Goal: Task Accomplishment & Management: Use online tool/utility

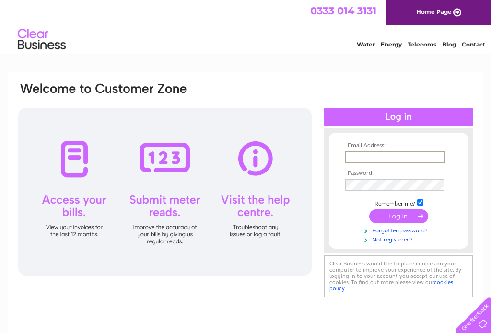
type input "[EMAIL_ADDRESS][DOMAIN_NAME]"
click at [398, 217] on input "submit" at bounding box center [398, 215] width 59 height 13
click at [402, 220] on input "submit" at bounding box center [398, 215] width 59 height 13
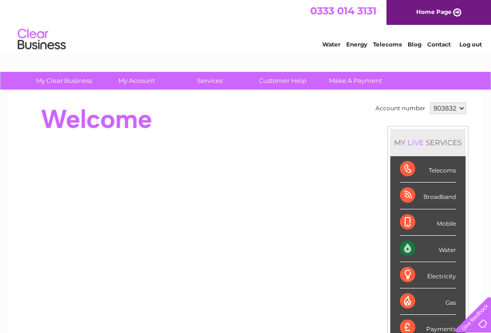
click at [444, 252] on div "Water" at bounding box center [428, 249] width 56 height 26
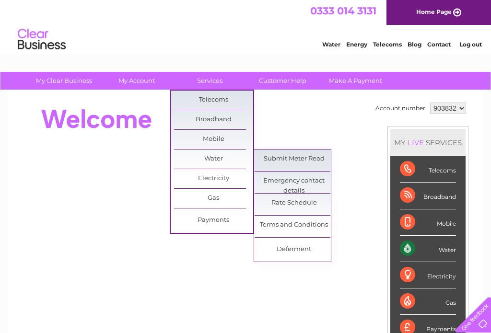
click at [302, 160] on link "Submit Meter Read" at bounding box center [294, 159] width 79 height 19
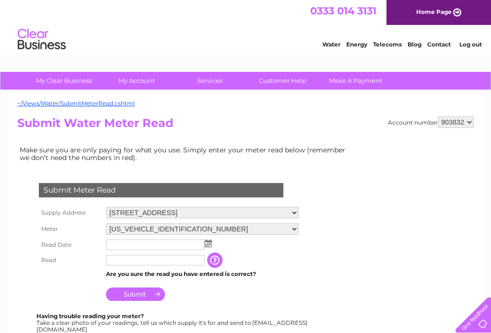
click at [207, 247] on img at bounding box center [208, 244] width 7 height 8
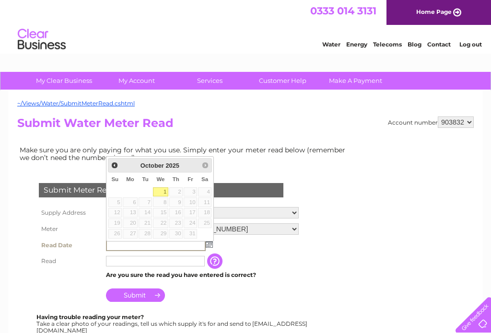
click at [160, 192] on link "1" at bounding box center [160, 192] width 15 height 10
type input "2025/10/01"
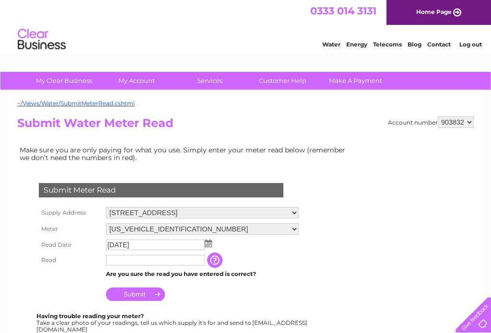
click at [163, 263] on input "text" at bounding box center [155, 260] width 99 height 11
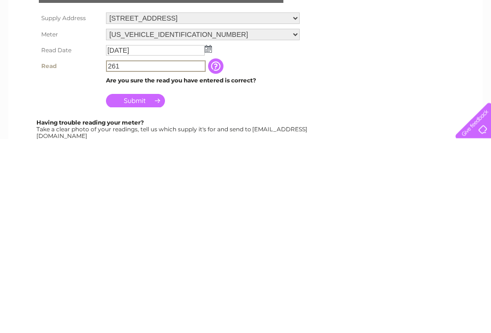
type input "261"
click at [139, 289] on input "Submit" at bounding box center [135, 295] width 59 height 13
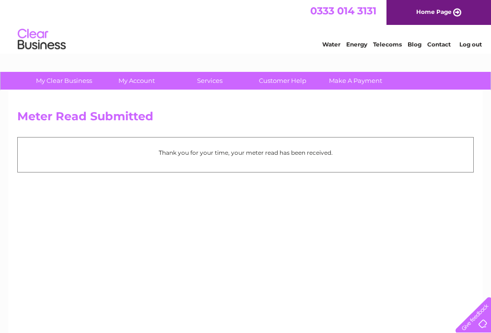
click at [461, 48] on link "Log out" at bounding box center [470, 44] width 23 height 7
